Goal: Task Accomplishment & Management: Use online tool/utility

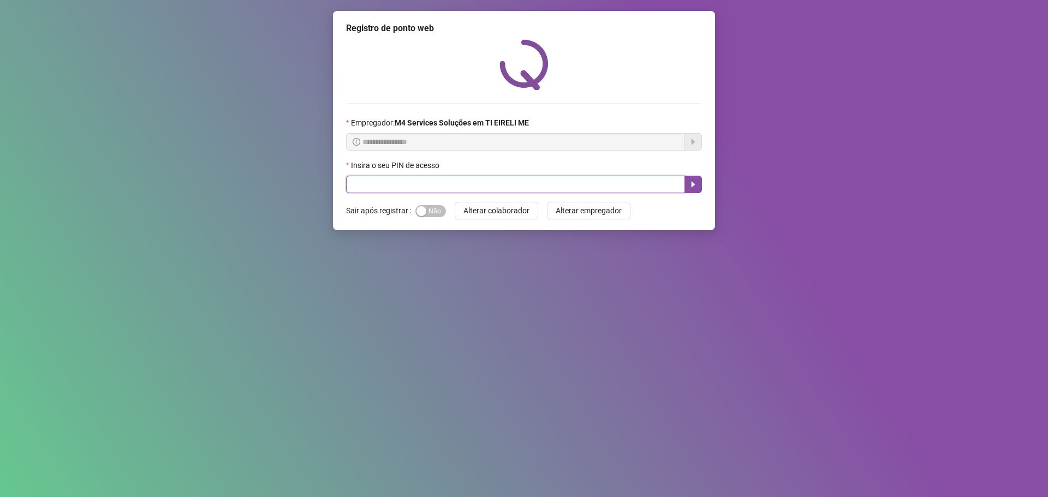
click at [451, 184] on input "text" at bounding box center [515, 184] width 339 height 17
type input "*****"
click at [426, 215] on span "Sim Não" at bounding box center [430, 211] width 31 height 12
click at [699, 183] on button "button" at bounding box center [693, 184] width 17 height 17
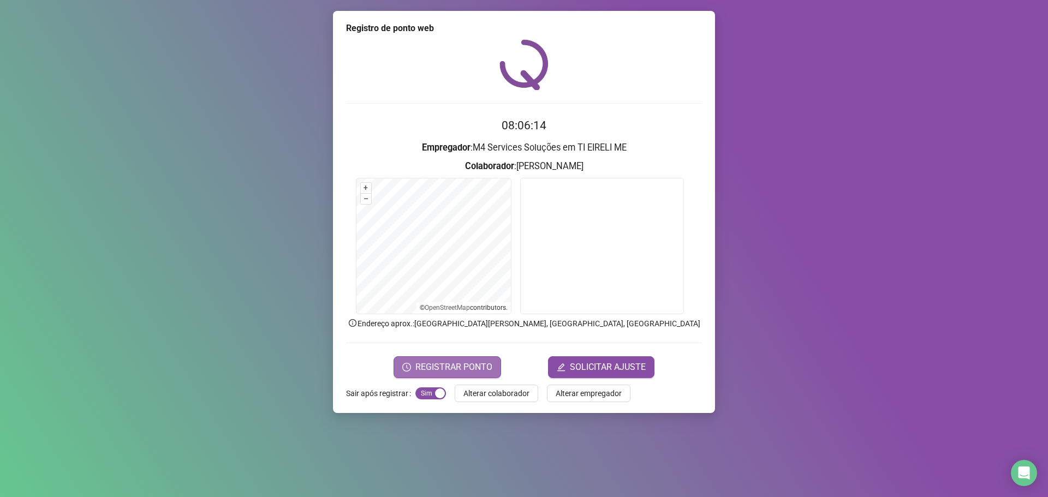
click at [456, 361] on span "REGISTRAR PONTO" at bounding box center [453, 367] width 77 height 13
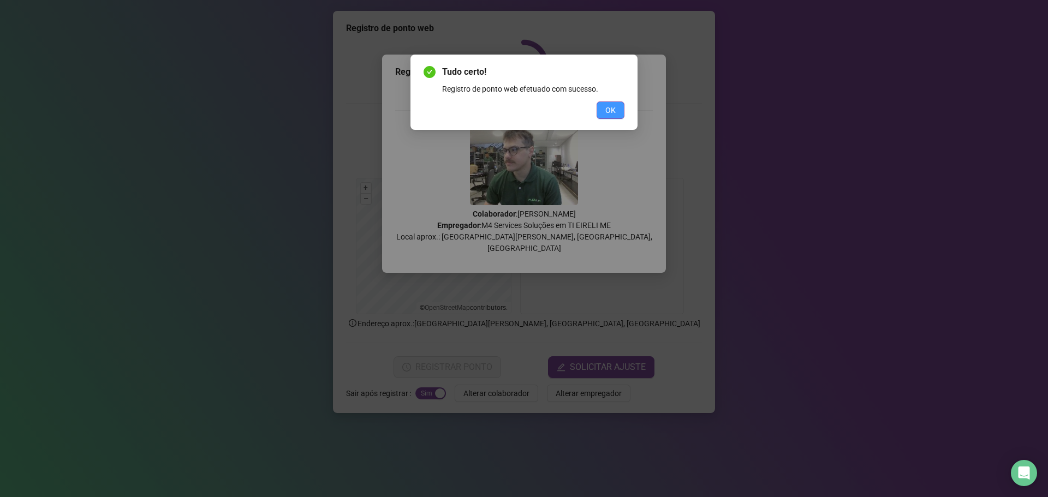
click at [606, 110] on span "OK" at bounding box center [610, 110] width 10 height 12
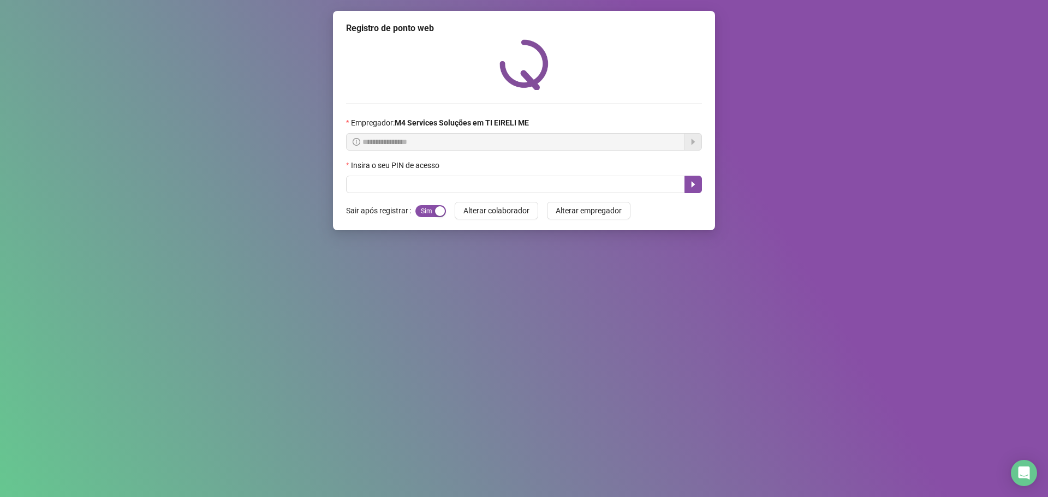
click at [652, 175] on div "Insira o seu PIN de acesso" at bounding box center [524, 167] width 356 height 16
click at [651, 183] on input "text" at bounding box center [515, 184] width 339 height 17
type input "*****"
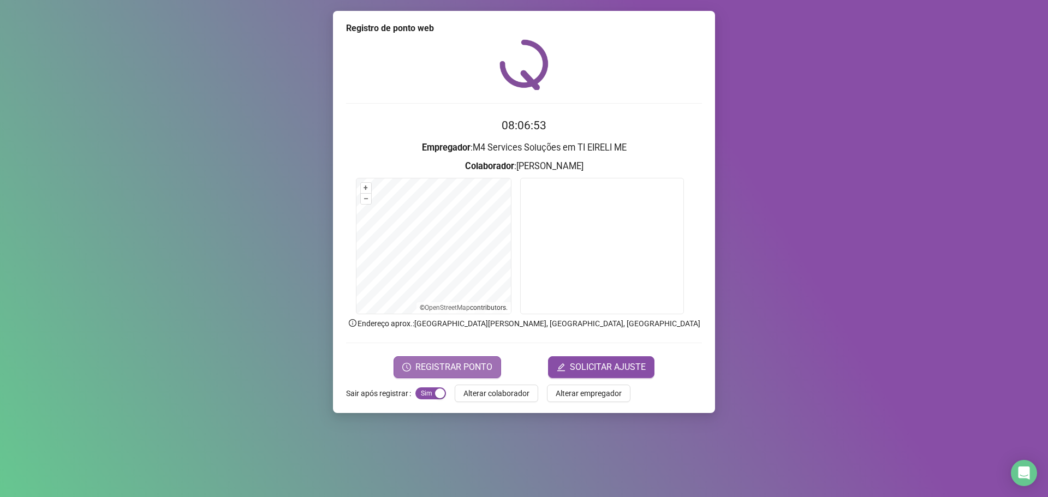
click at [451, 361] on span "REGISTRAR PONTO" at bounding box center [453, 367] width 77 height 13
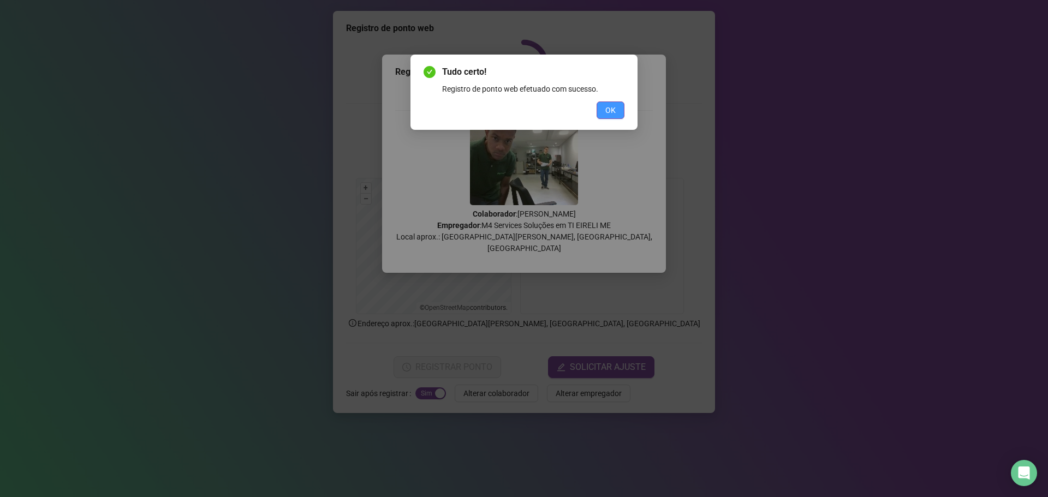
click at [609, 118] on button "OK" at bounding box center [611, 110] width 28 height 17
